Goal: Information Seeking & Learning: Learn about a topic

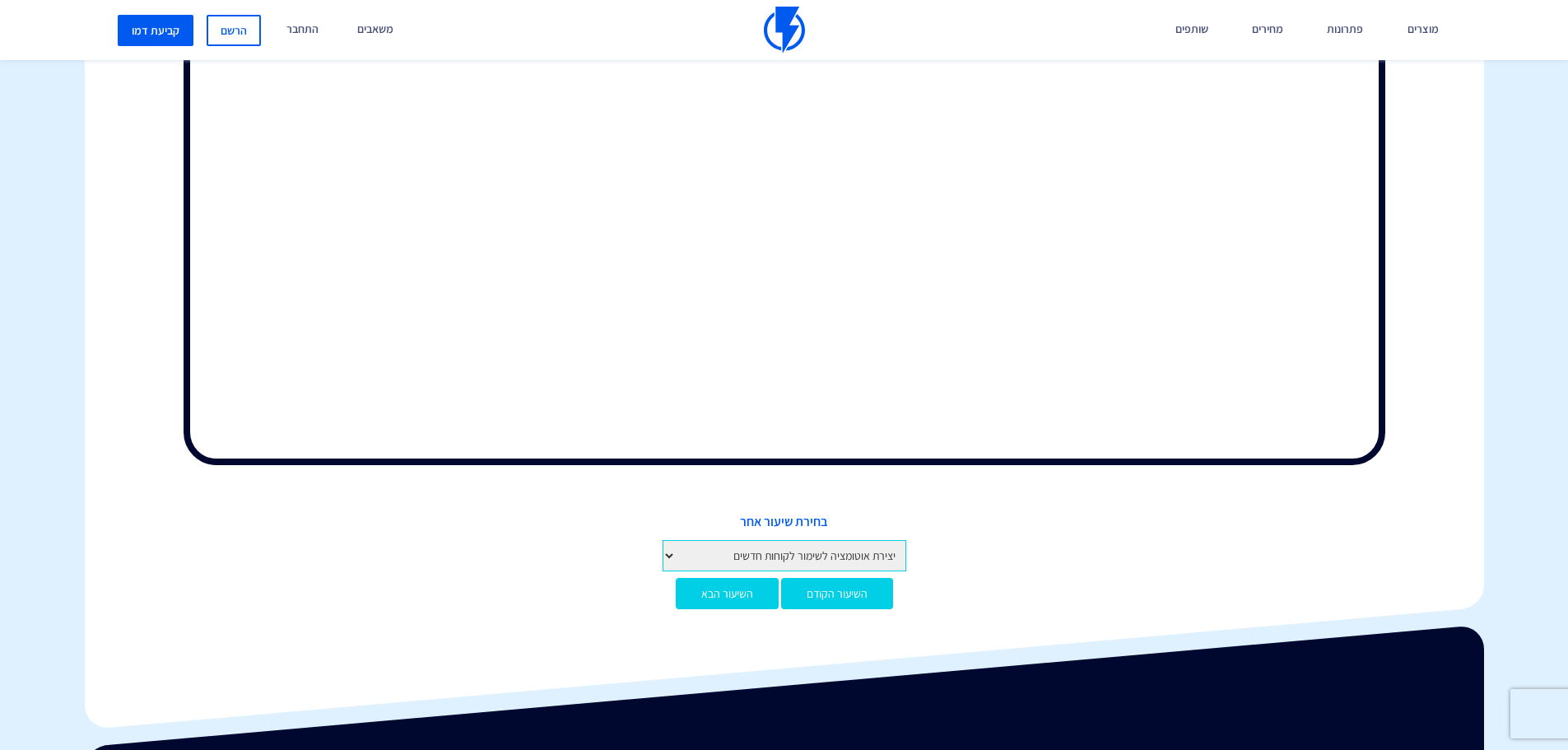
scroll to position [747, 0]
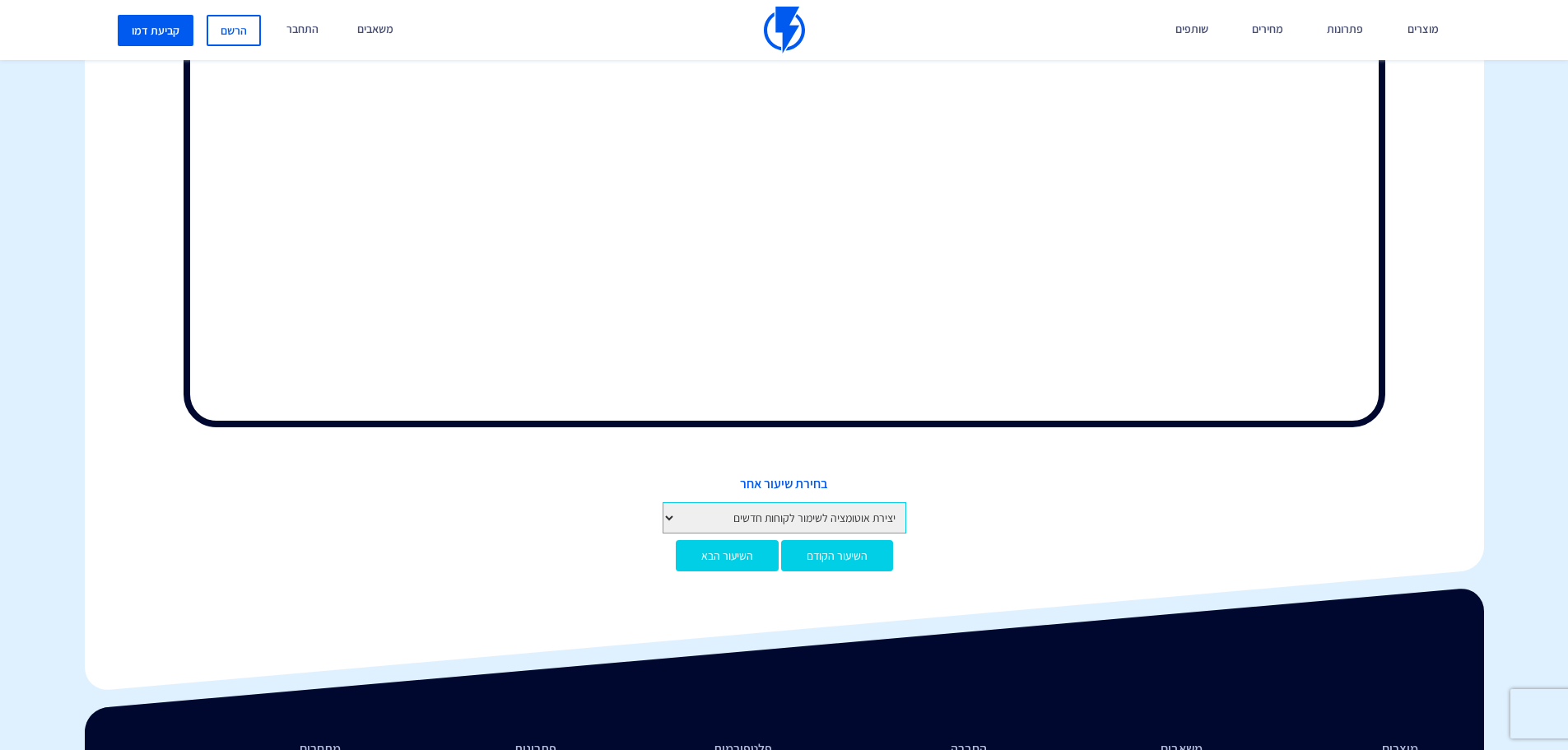
click at [867, 523] on select "מבוא לקורס מבוא לפלאשי יצירת חשבון והגדרות ראשונות איך לפתוח חשבון בפלאשי הגדרו…" at bounding box center [784, 518] width 243 height 31
click at [880, 518] on select "מבוא לקורס מבוא לפלאשי יצירת חשבון והגדרות ראשונות איך לפתוח חשבון בפלאשי הגדרו…" at bounding box center [784, 518] width 243 height 31
select select "[URL][DOMAIN_NAME]"
click at [663, 502] on select "מבוא לקורס מבוא לפלאשי יצירת חשבון והגדרות ראשונות איך לפתוח חשבון בפלאשי הגדרו…" at bounding box center [784, 518] width 243 height 31
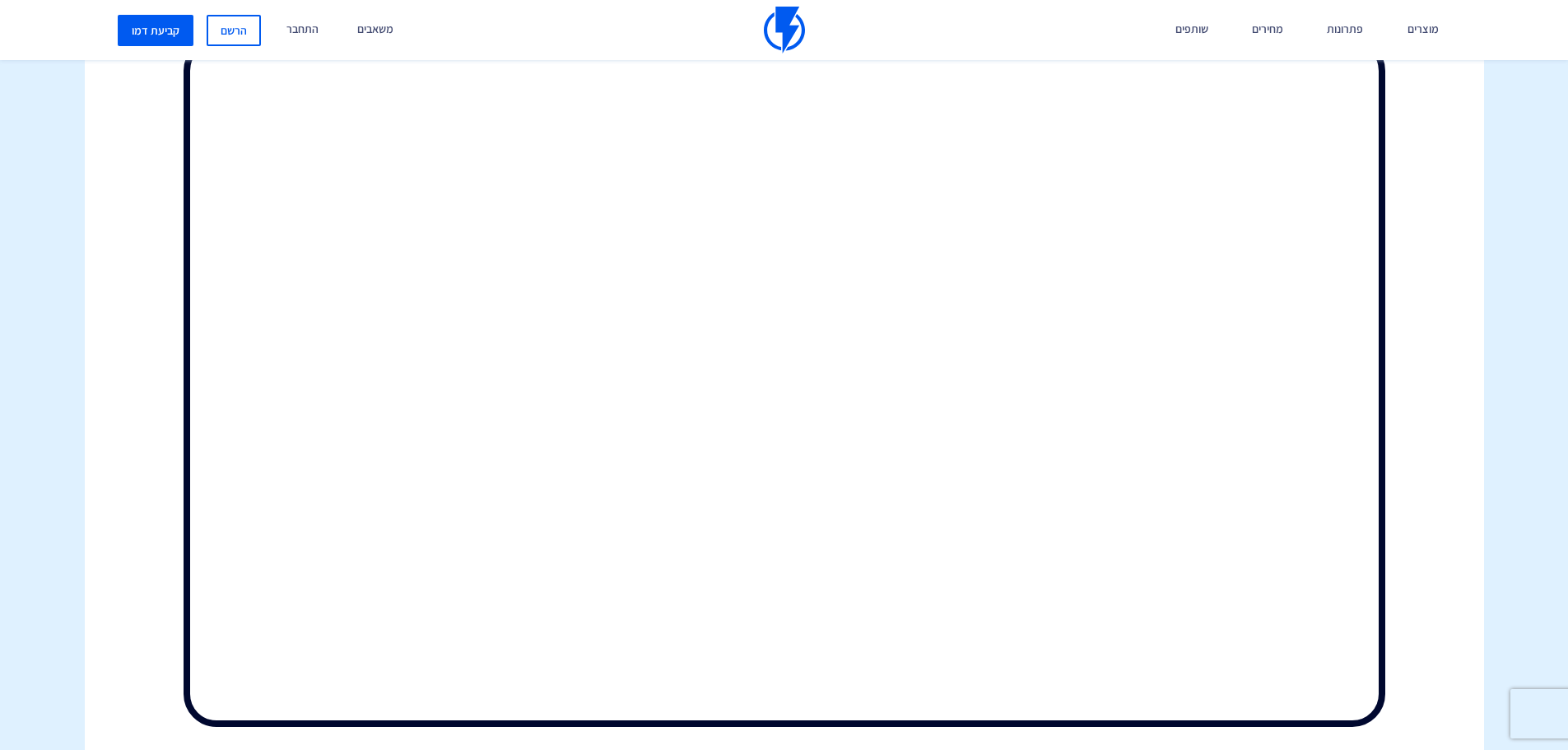
scroll to position [776, 0]
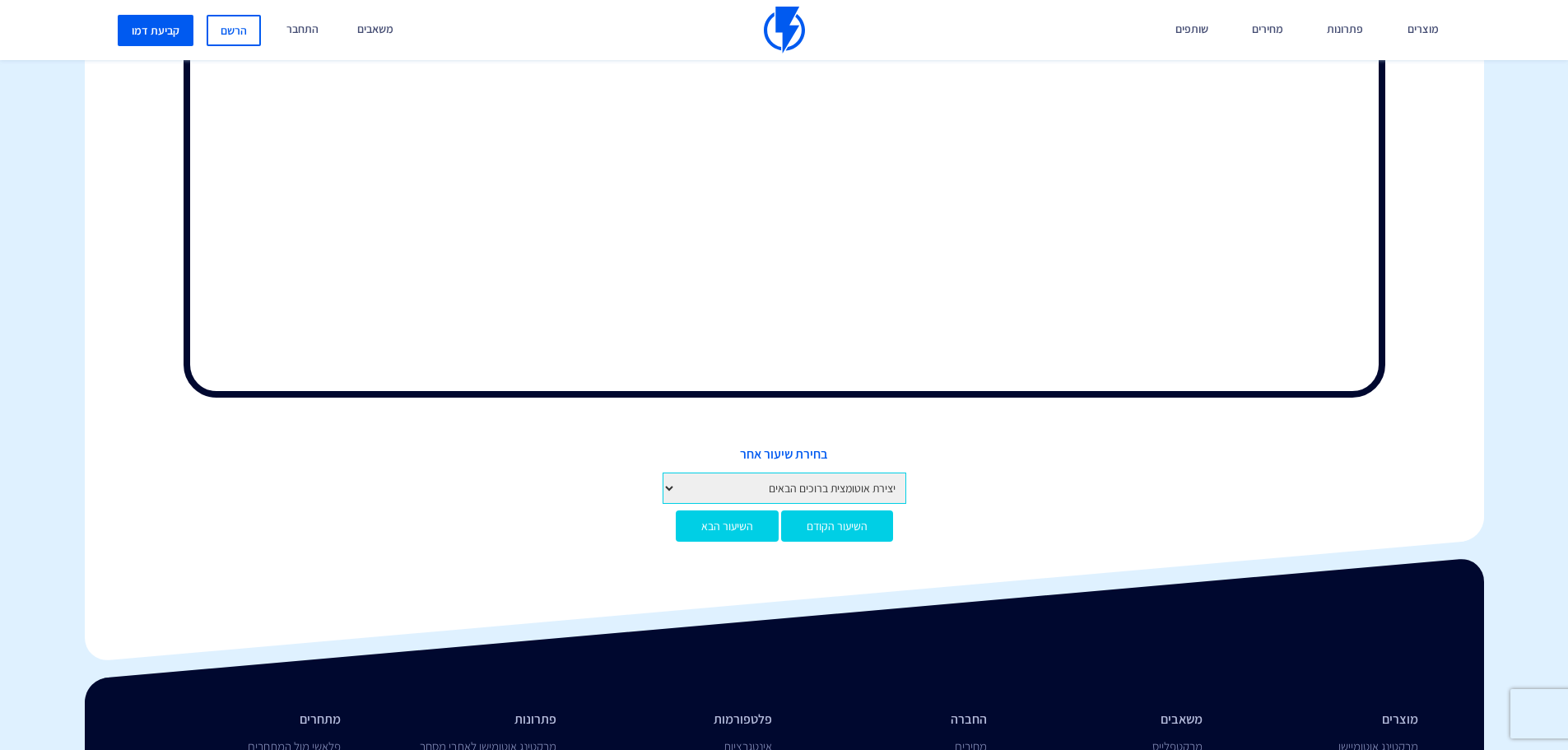
click at [839, 486] on select "מבוא לקורס מבוא לפלאשי יצירת חשבון והגדרות ראשונות איך לפתוח חשבון בפלאשי הגדרו…" at bounding box center [784, 488] width 243 height 31
select select "https://flashy.app/he/academy/%d7%a7%d7%95%d7%a8%d7%a1-%d7%93%d7%99%d7%95%d7%95…"
click at [663, 472] on select "מבוא לקורס מבוא לפלאשי יצירת חשבון והגדרות ראשונות איך לפתוח חשבון בפלאשי הגדרו…" at bounding box center [784, 488] width 243 height 31
